Goal: Task Accomplishment & Management: Use online tool/utility

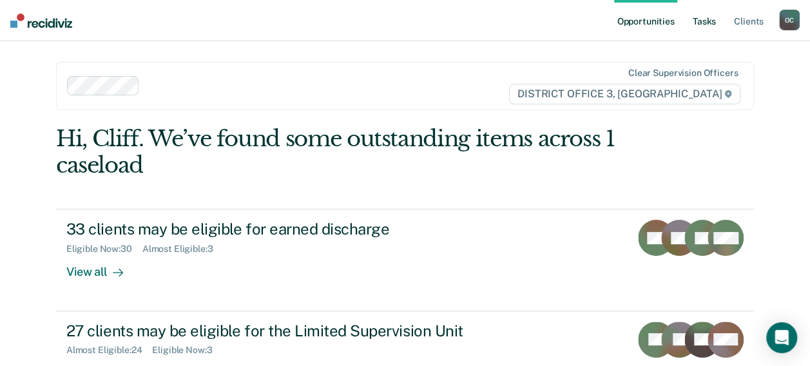
click at [709, 24] on link "Tasks" at bounding box center [704, 20] width 28 height 41
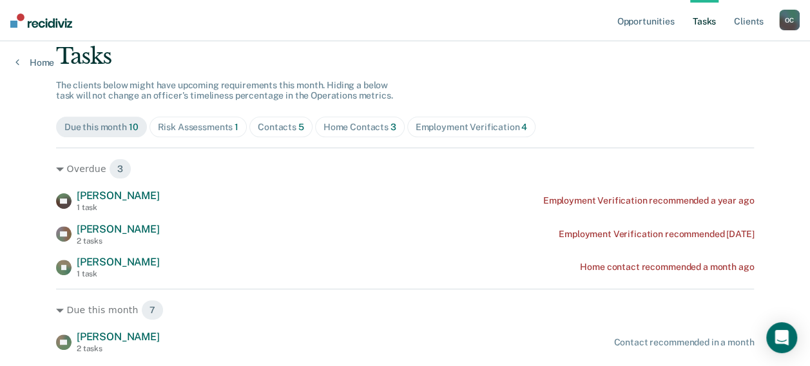
scroll to position [86, 0]
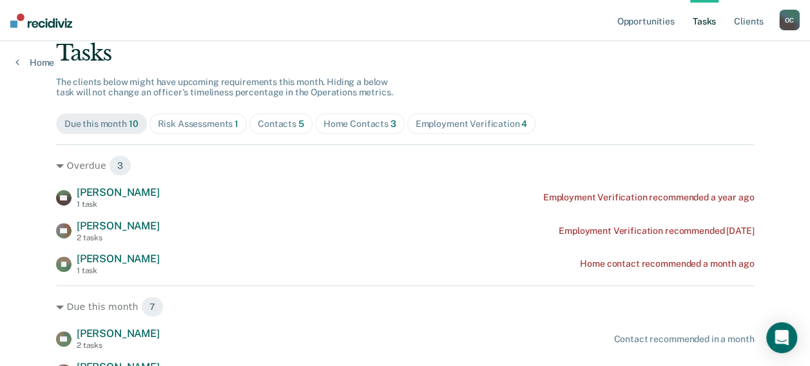
click at [350, 124] on div "Home Contacts 3" at bounding box center [359, 124] width 73 height 11
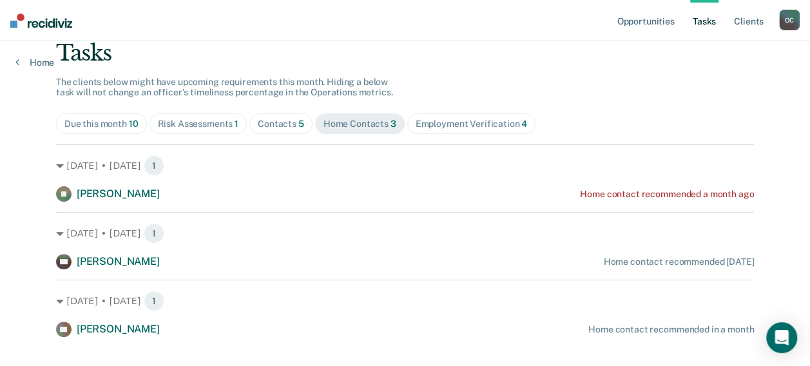
click at [105, 119] on div "Due this month 10" at bounding box center [101, 124] width 74 height 11
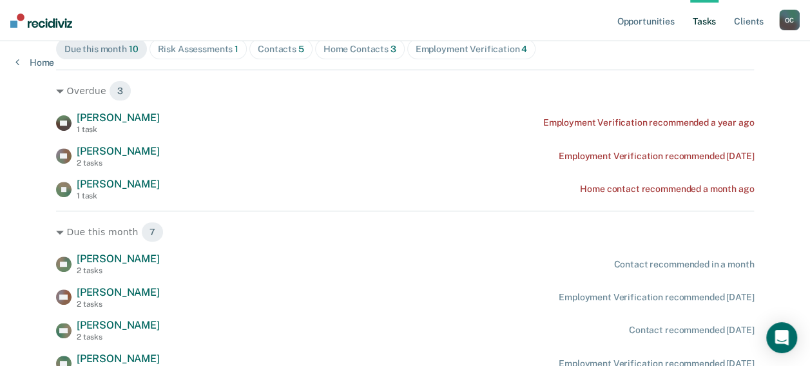
scroll to position [162, 0]
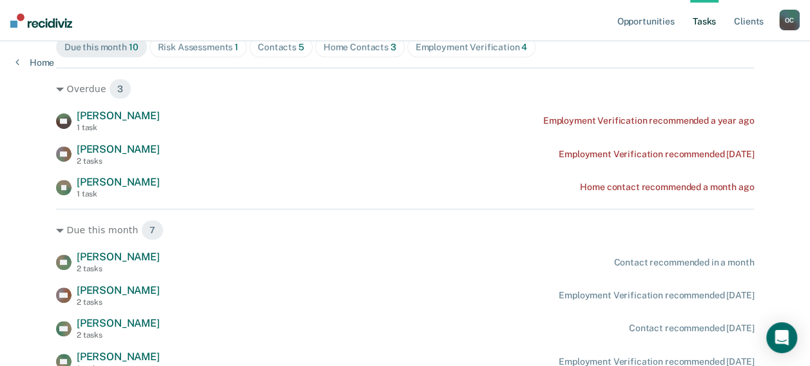
click at [806, 90] on div "Opportunities Tasks Client s [PERSON_NAME] Profile How it works Log Out Home Cl…" at bounding box center [405, 181] width 810 height 686
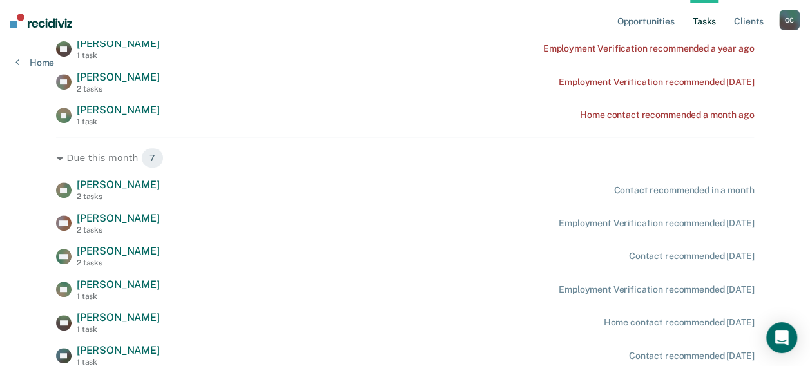
scroll to position [237, 0]
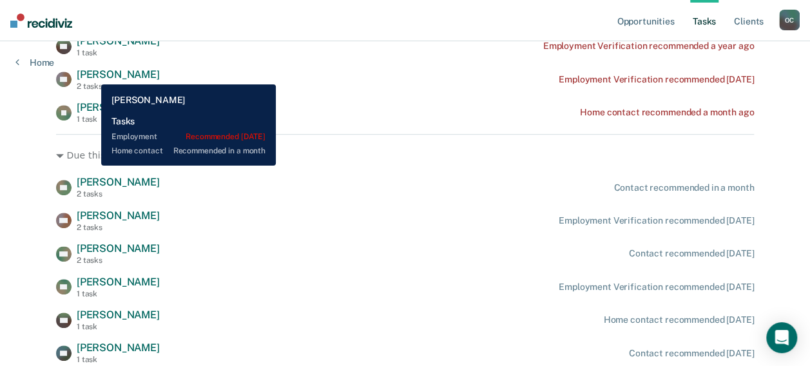
click at [91, 75] on span "[PERSON_NAME]" at bounding box center [118, 74] width 83 height 12
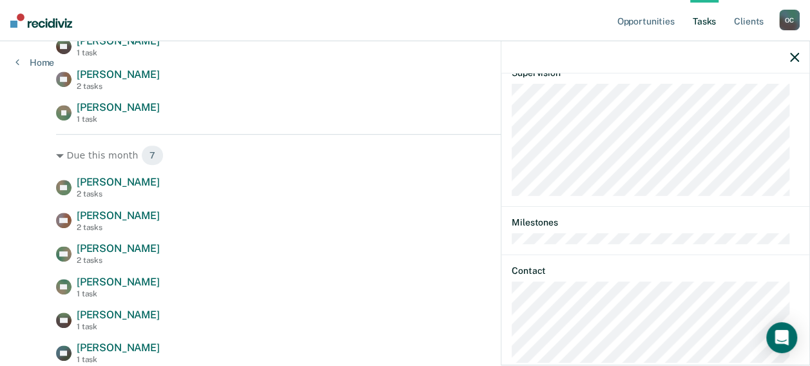
scroll to position [262, 0]
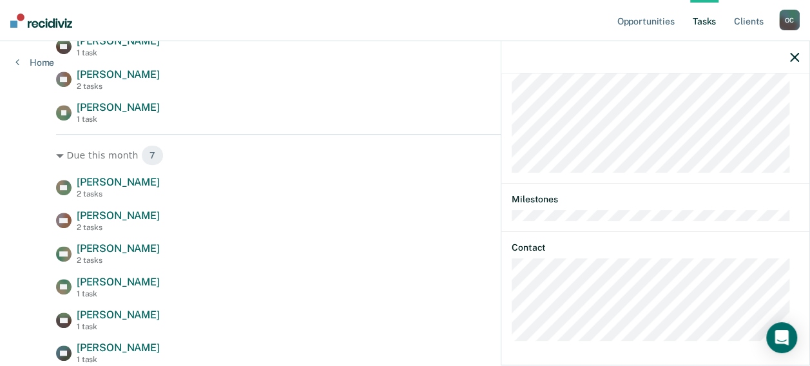
click at [795, 58] on icon "button" at bounding box center [794, 57] width 9 height 9
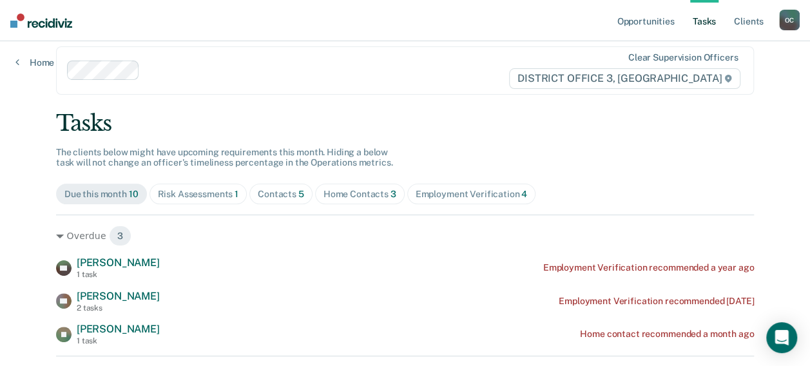
scroll to position [14, 0]
